Goal: Task Accomplishment & Management: Manage account settings

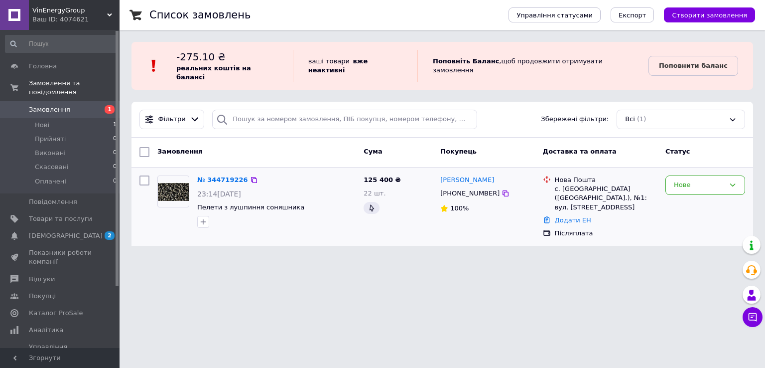
click at [145, 175] on input "checkbox" at bounding box center [144, 180] width 10 height 10
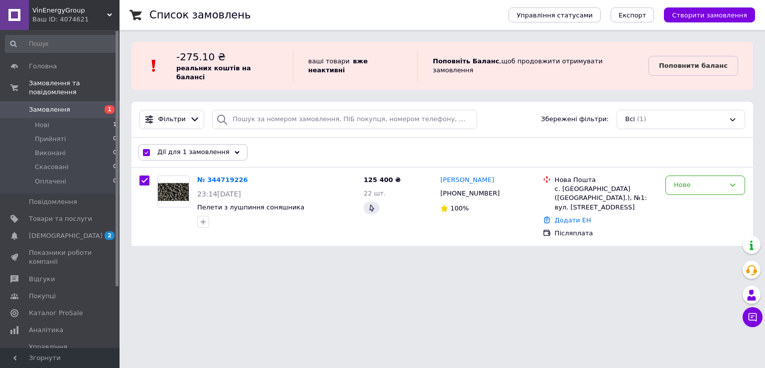
drag, startPoint x: 658, startPoint y: 178, endPoint x: 706, endPoint y: 236, distance: 75.7
click at [706, 236] on div "Список замовлень Управління статусами Експорт Створити замовлення -275.10 ₴ реа…" at bounding box center [443, 129] width 646 height 258
click at [731, 183] on icon at bounding box center [732, 184] width 5 height 3
click at [715, 233] on li "Скасовано" at bounding box center [705, 242] width 79 height 18
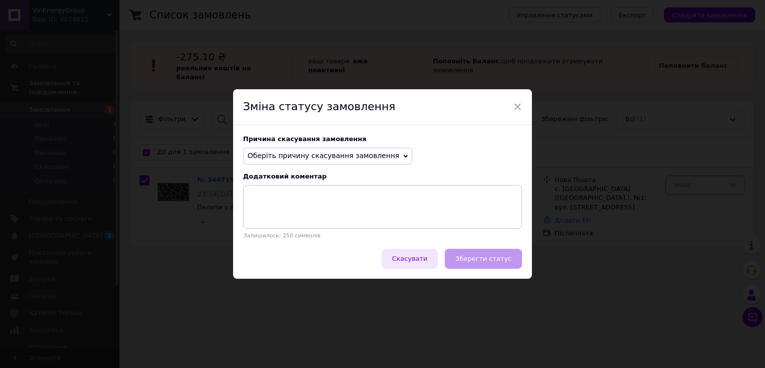
click at [427, 260] on span "Скасувати" at bounding box center [409, 258] width 35 height 7
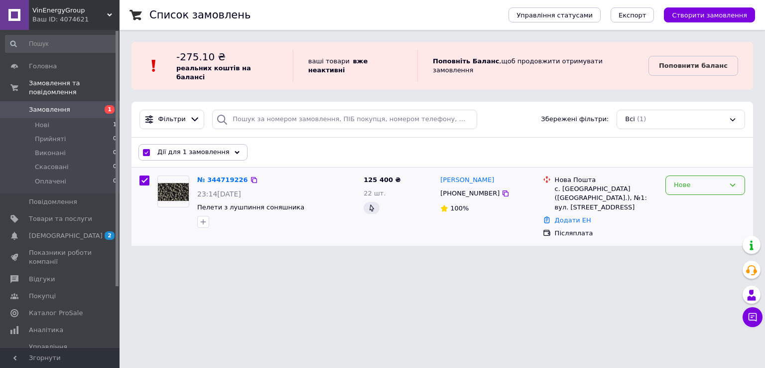
click at [706, 180] on div "Нове" at bounding box center [699, 185] width 51 height 10
click at [692, 238] on li "Скасовано" at bounding box center [705, 242] width 79 height 18
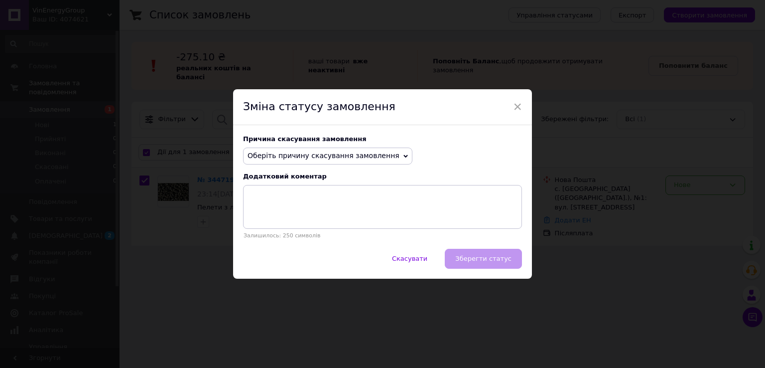
click at [504, 260] on div "Скасувати   Зберегти статус" at bounding box center [382, 264] width 299 height 30
click at [494, 258] on div "Скасувати   Зберегти статус" at bounding box center [382, 264] width 299 height 30
click at [380, 156] on span "Оберіть причину скасування замовлення" at bounding box center [327, 155] width 169 height 17
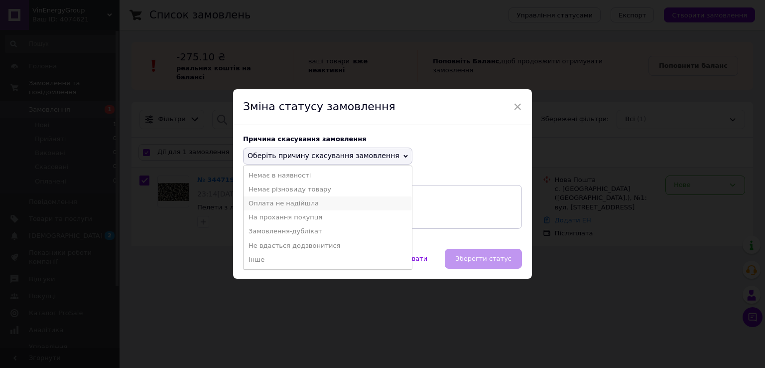
click at [355, 202] on li "Оплата не надійшла" at bounding box center [328, 203] width 168 height 14
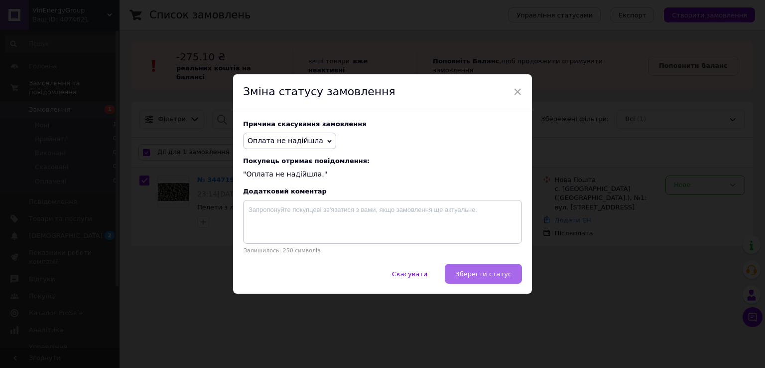
click at [471, 277] on span "Зберегти статус" at bounding box center [483, 273] width 56 height 7
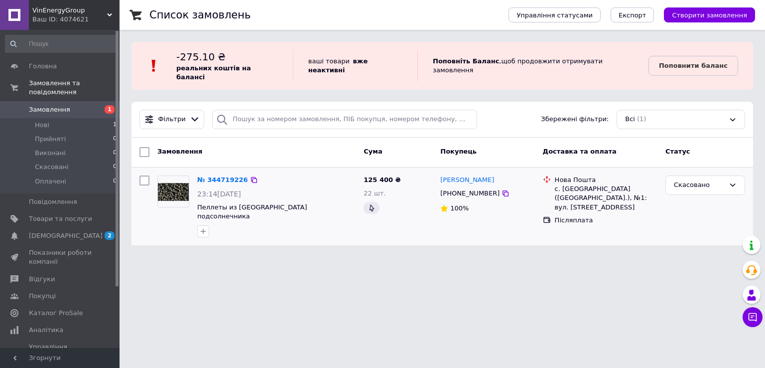
click at [145, 175] on input "checkbox" at bounding box center [144, 180] width 10 height 10
checkbox input "true"
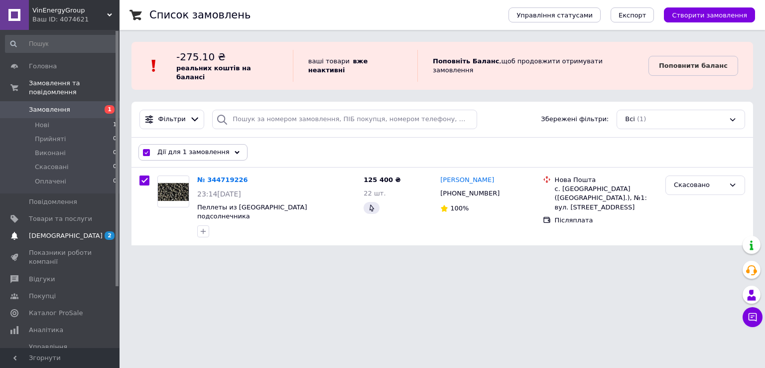
click at [67, 231] on span "[DEMOGRAPHIC_DATA]" at bounding box center [60, 235] width 63 height 9
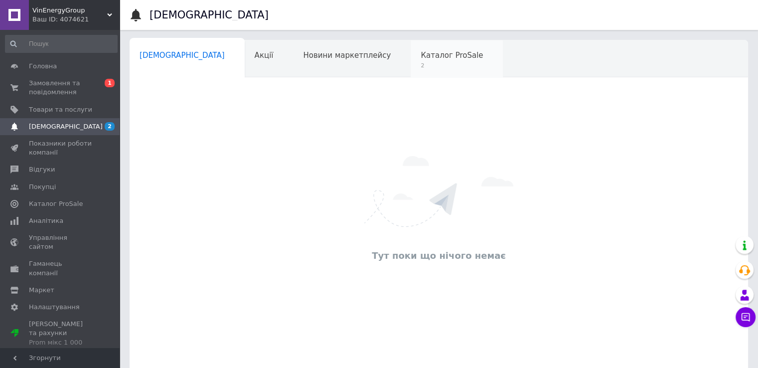
click at [410, 73] on div "Каталог ProSale 2" at bounding box center [456, 59] width 92 height 38
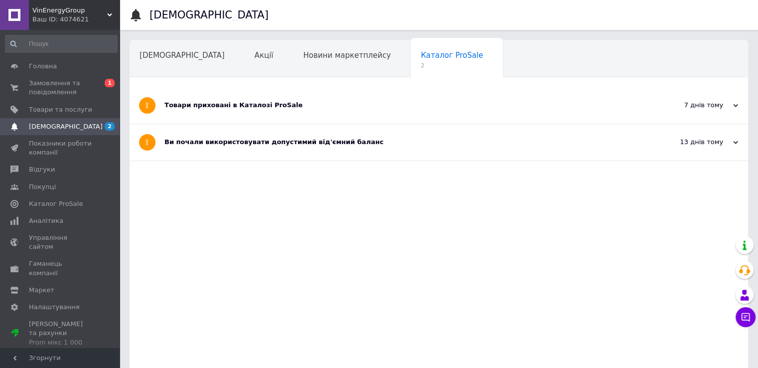
click at [422, 111] on div "Товари приховані в Каталозі ProSale" at bounding box center [401, 105] width 474 height 36
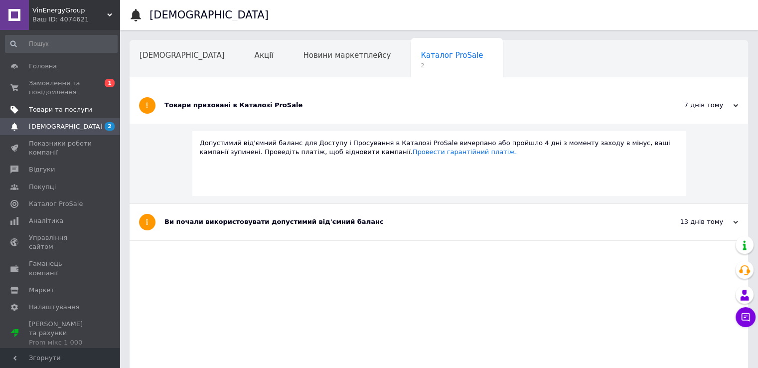
click at [58, 105] on span "Товари та послуги" at bounding box center [60, 109] width 63 height 9
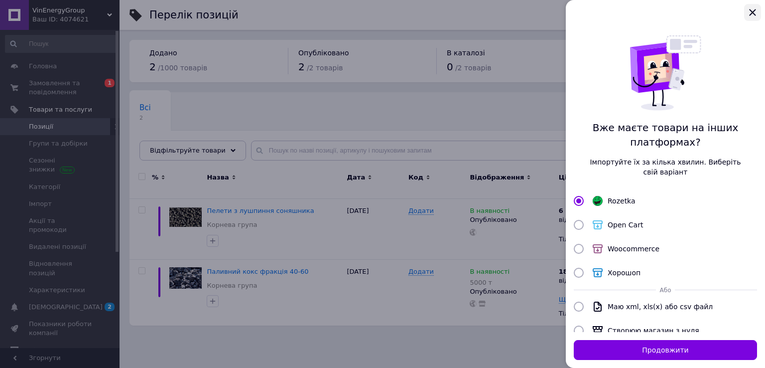
click at [754, 11] on icon "Закрыть" at bounding box center [753, 12] width 12 height 12
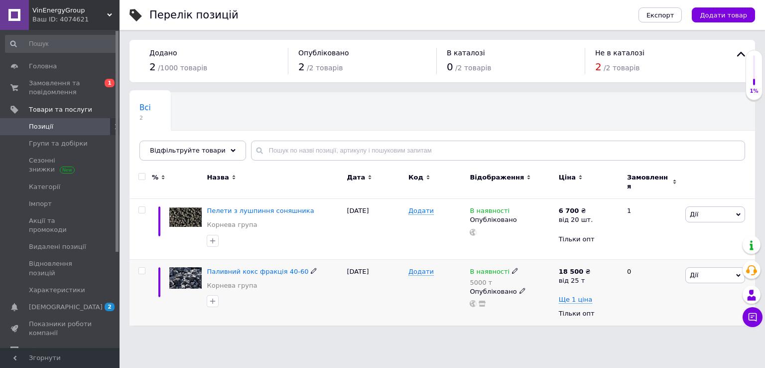
click at [140, 267] on input "checkbox" at bounding box center [141, 270] width 6 height 6
checkbox input "true"
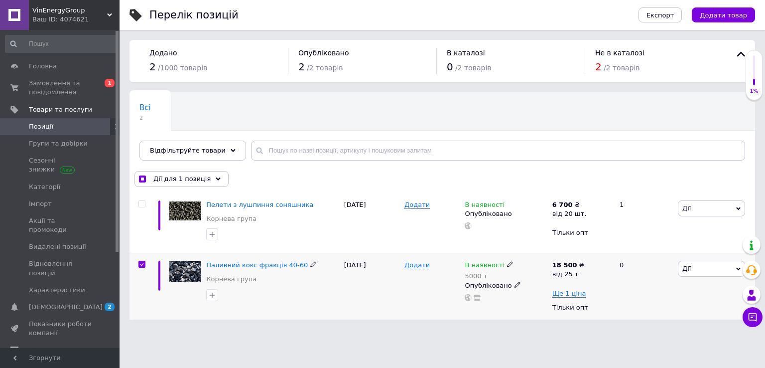
click at [703, 270] on span "Дії" at bounding box center [711, 268] width 67 height 16
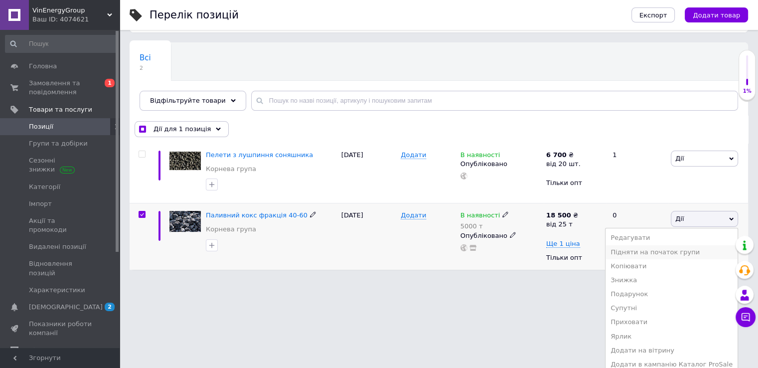
scroll to position [70, 0]
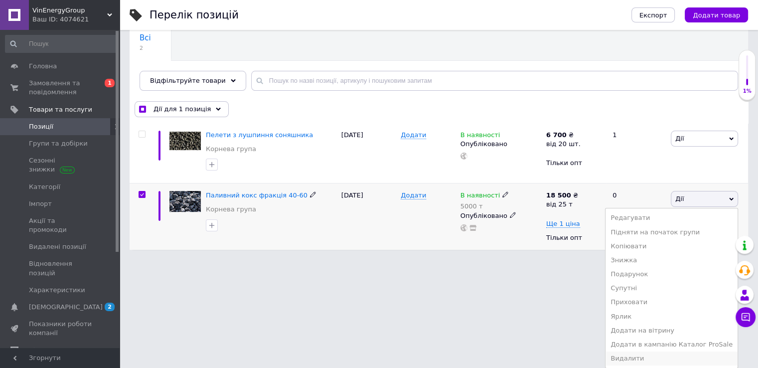
click at [682, 357] on li "Видалити" at bounding box center [671, 358] width 132 height 14
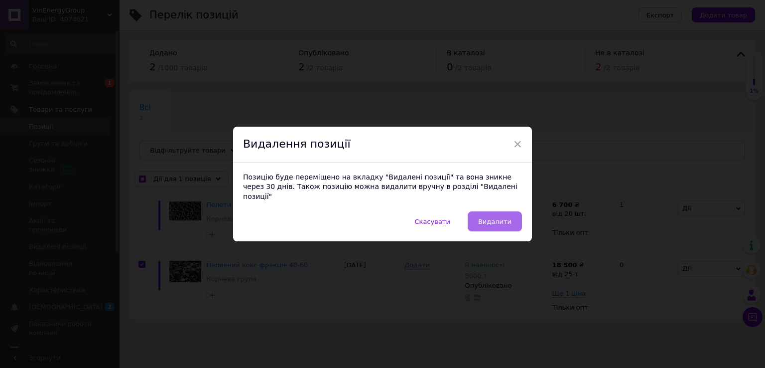
click at [500, 218] on span "Видалити" at bounding box center [494, 221] width 33 height 7
checkbox input "true"
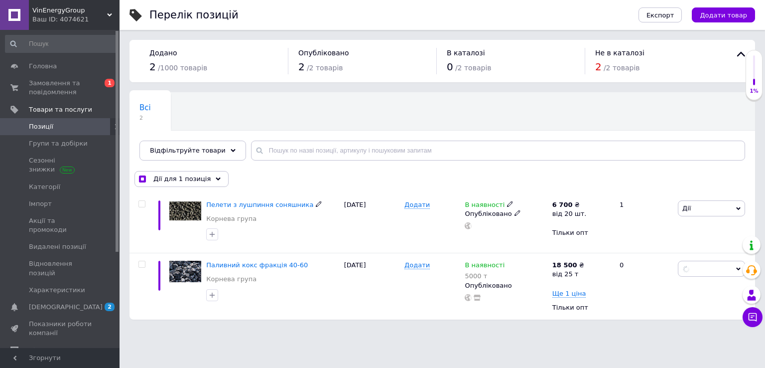
checkbox input "false"
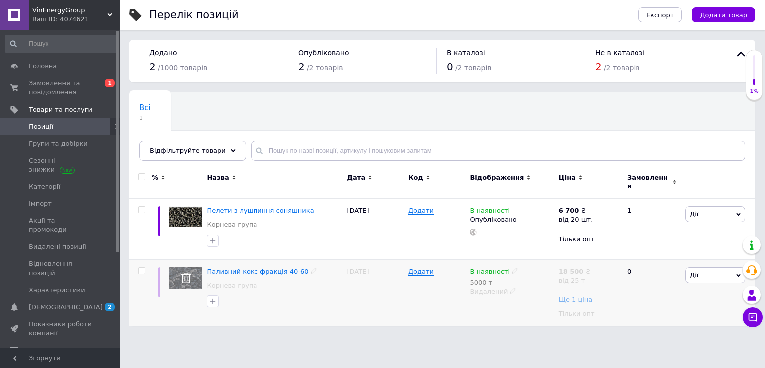
click at [183, 272] on icon at bounding box center [186, 277] width 10 height 10
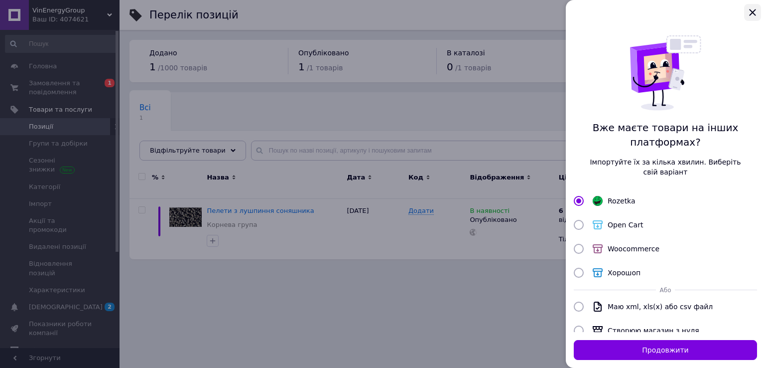
click at [754, 10] on icon "Закрыть" at bounding box center [752, 12] width 6 height 6
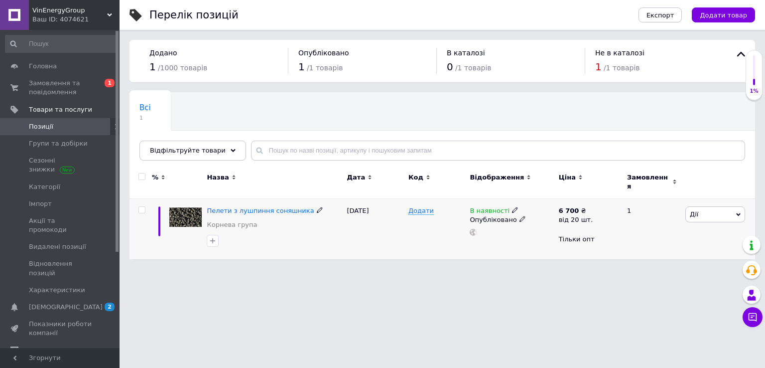
click at [713, 206] on span "Дії" at bounding box center [715, 214] width 60 height 16
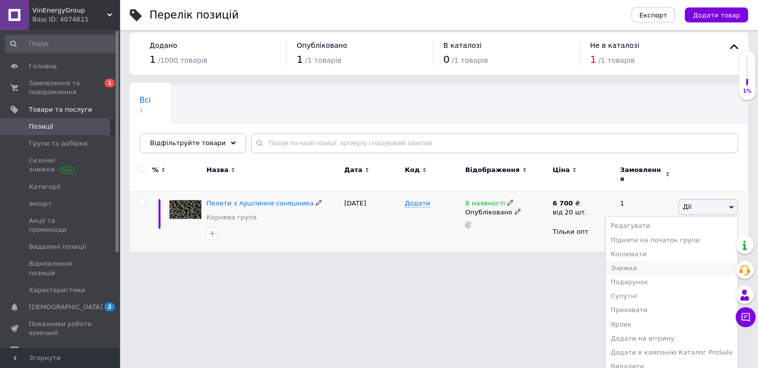
scroll to position [9, 0]
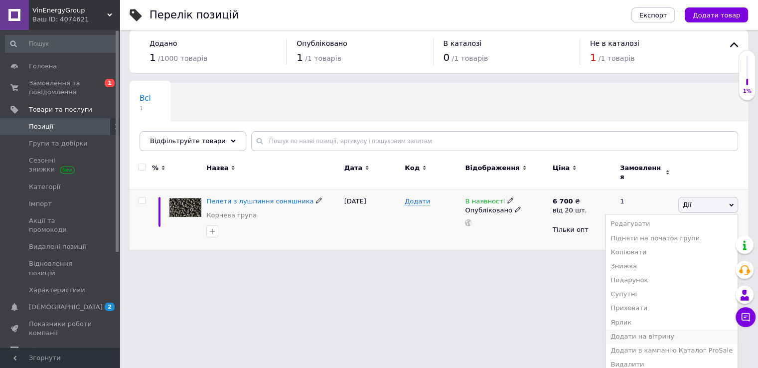
click at [676, 332] on li "Додати на вітрину" at bounding box center [671, 336] width 132 height 14
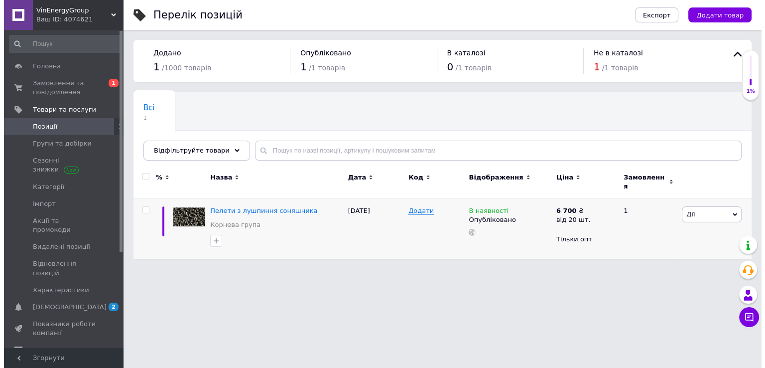
scroll to position [0, 0]
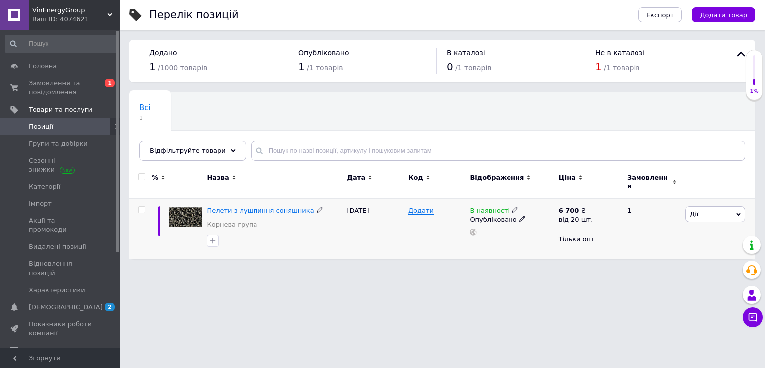
click at [717, 210] on span "Дії" at bounding box center [715, 214] width 60 height 16
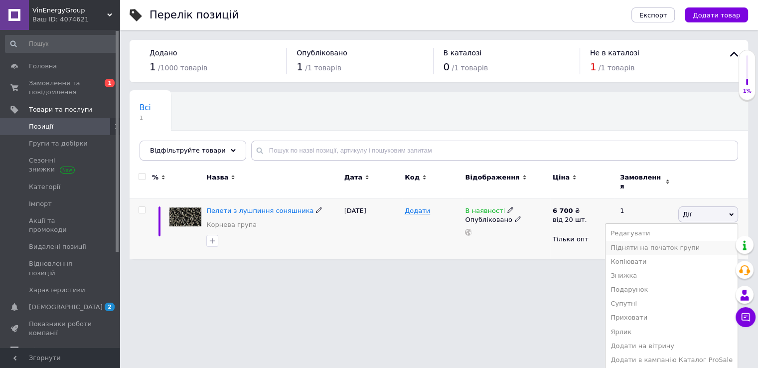
click at [691, 242] on li "Підняти на початок групи" at bounding box center [671, 248] width 132 height 14
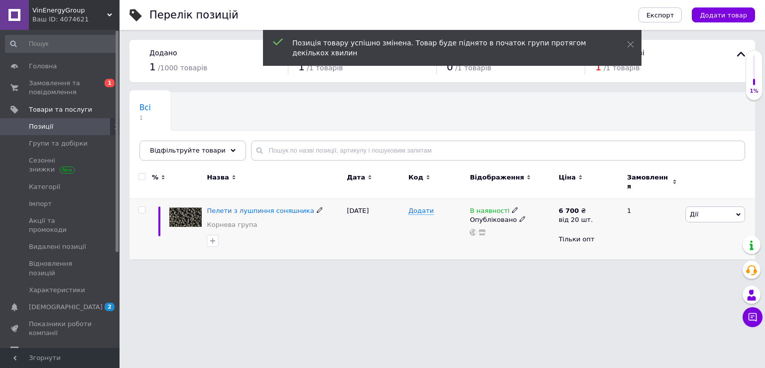
click at [717, 209] on span "Дії" at bounding box center [715, 214] width 60 height 16
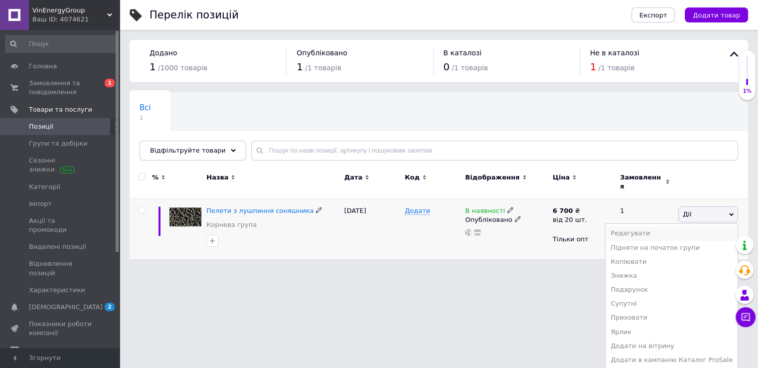
click at [681, 226] on li "Редагувати" at bounding box center [671, 233] width 132 height 14
